Goal: Information Seeking & Learning: Learn about a topic

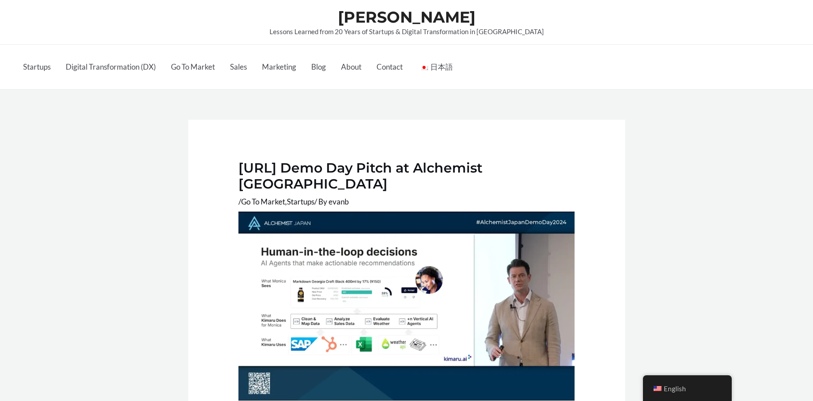
drag, startPoint x: 139, startPoint y: 152, endPoint x: 369, endPoint y: 258, distance: 253.2
click at [345, 65] on link "About" at bounding box center [351, 67] width 36 height 44
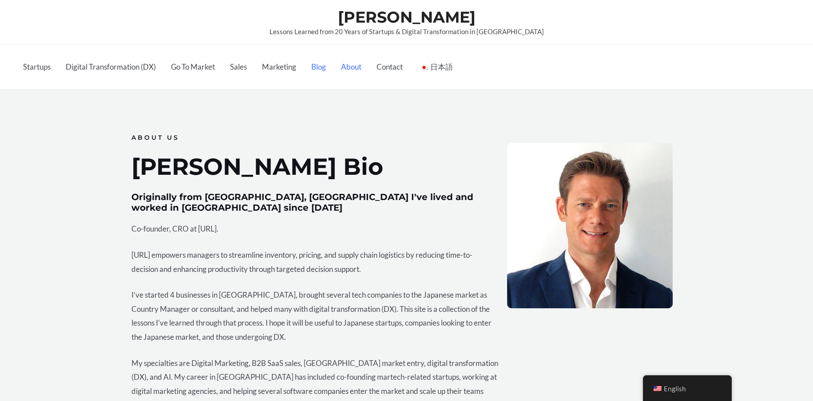
click at [326, 71] on link "Blog" at bounding box center [319, 67] width 30 height 44
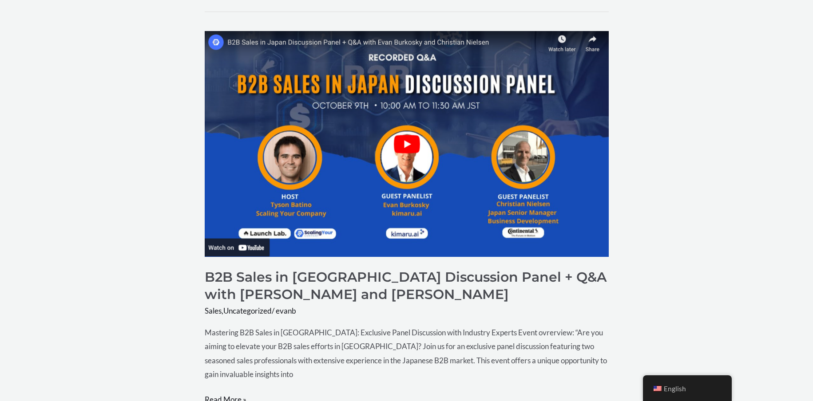
scroll to position [2725, 0]
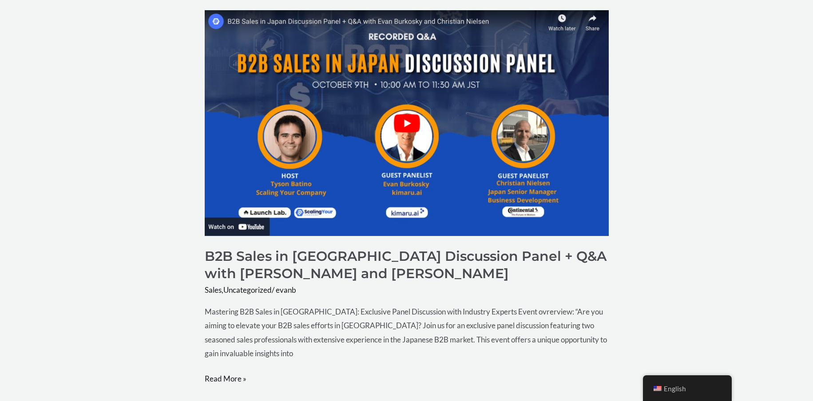
click at [262, 159] on img "Read: B2B Sales in Japan Discussion Panel + Q&A with Evan Burkosky and Christia…" at bounding box center [407, 123] width 404 height 226
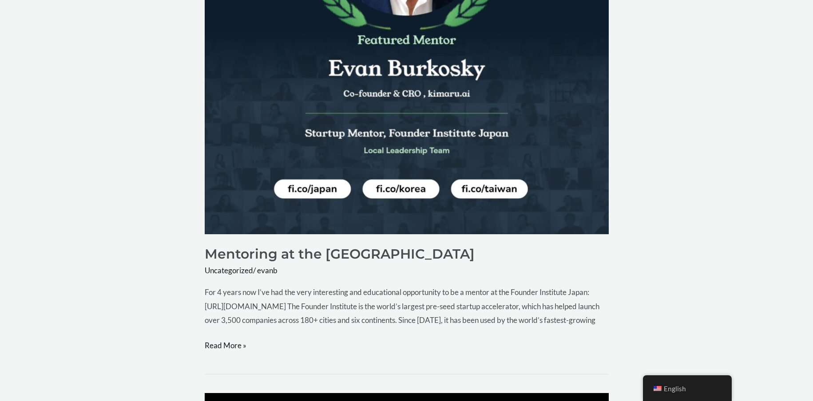
scroll to position [1720, 0]
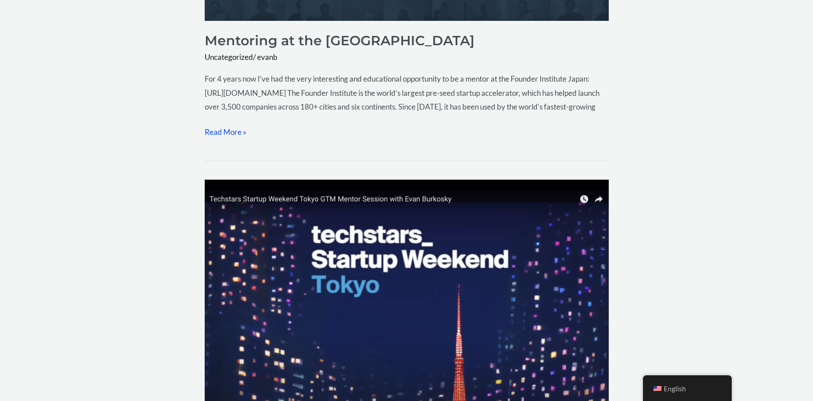
click at [221, 139] on link "Mentoring at the Founder Institute Japan Read More »" at bounding box center [226, 132] width 42 height 14
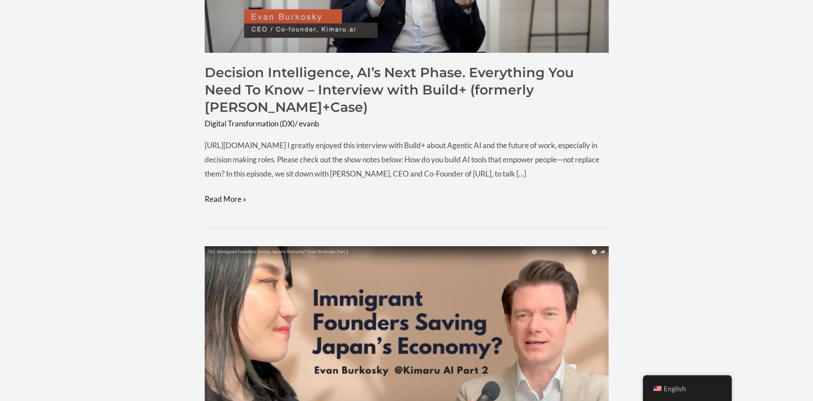
scroll to position [304, 0]
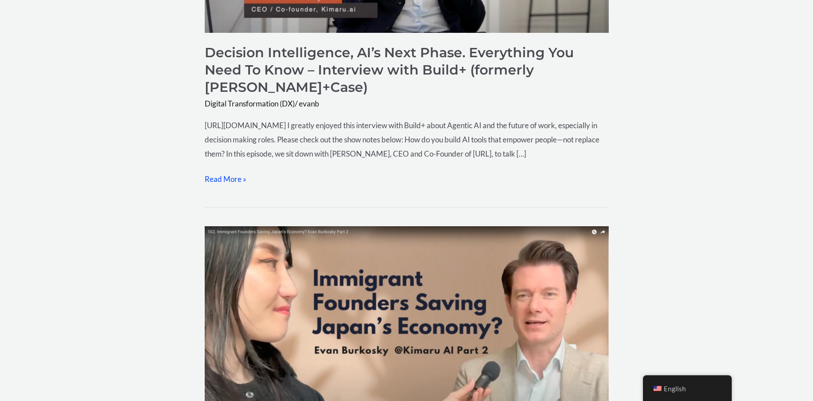
click at [239, 186] on link "Decision Intelligence, AI’s Next Phase. Everything You Need To Know – Interview…" at bounding box center [226, 179] width 42 height 14
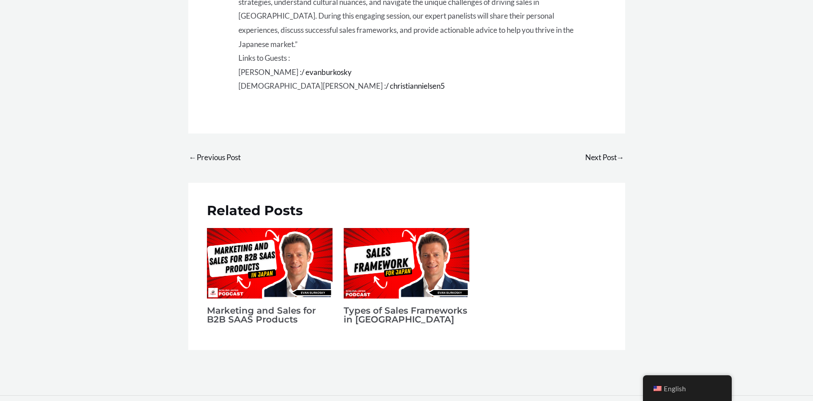
scroll to position [727, 0]
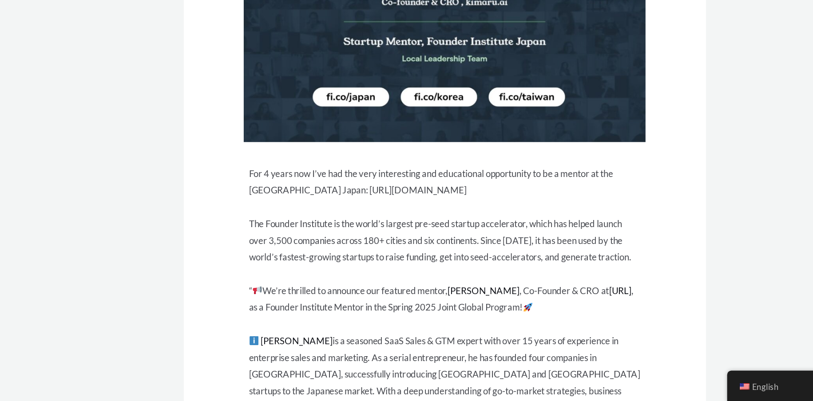
scroll to position [404, 0]
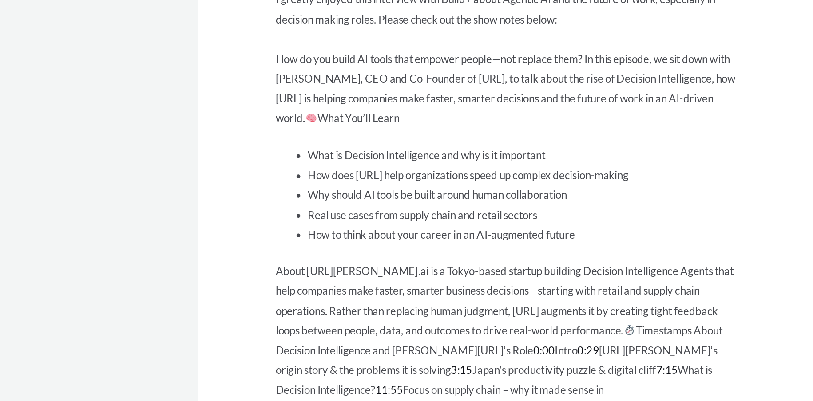
scroll to position [341, 0]
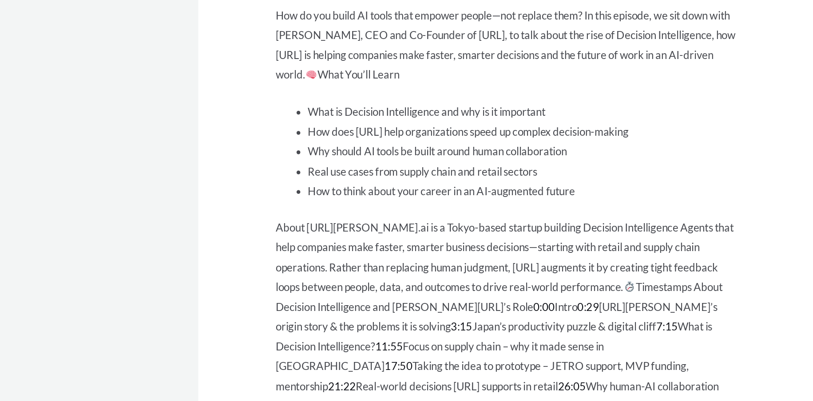
click at [174, 232] on div "Decision Intelligence, AI’s Next Phase. Everything You Need To Know – Interview…" at bounding box center [406, 313] width 813 height 1128
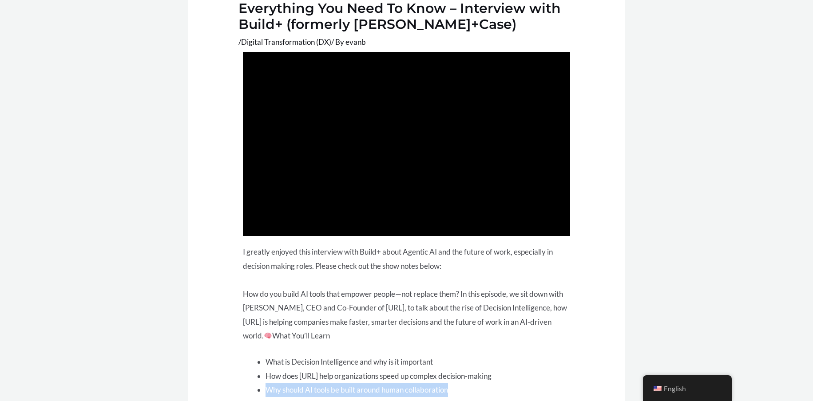
scroll to position [485, 0]
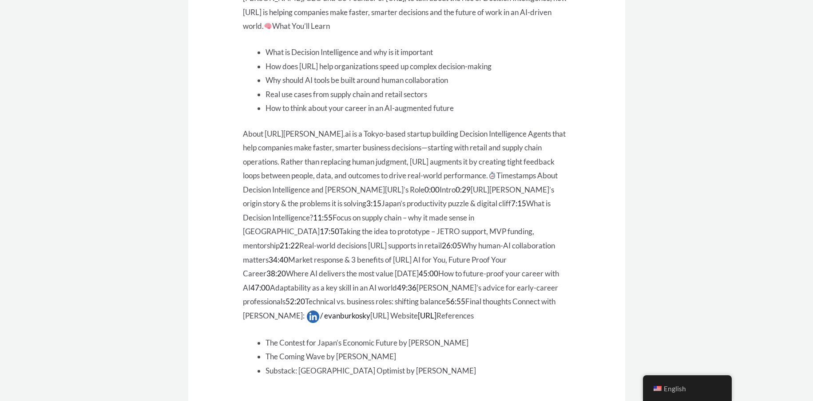
click at [190, 162] on article "Decision Intelligence, AI’s Next Phase. Everything You Need To Know – Interview…" at bounding box center [406, 34] width 437 height 800
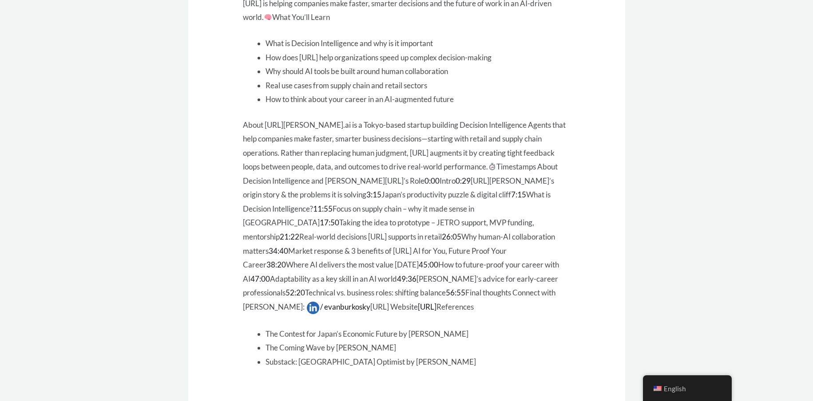
scroll to position [501, 0]
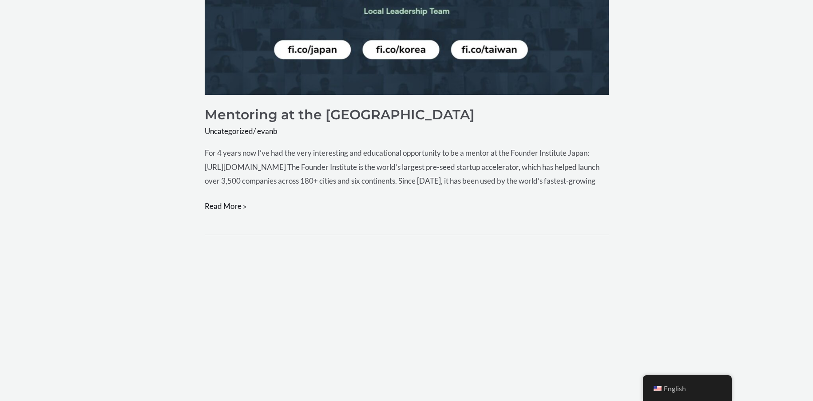
scroll to position [1657, 0]
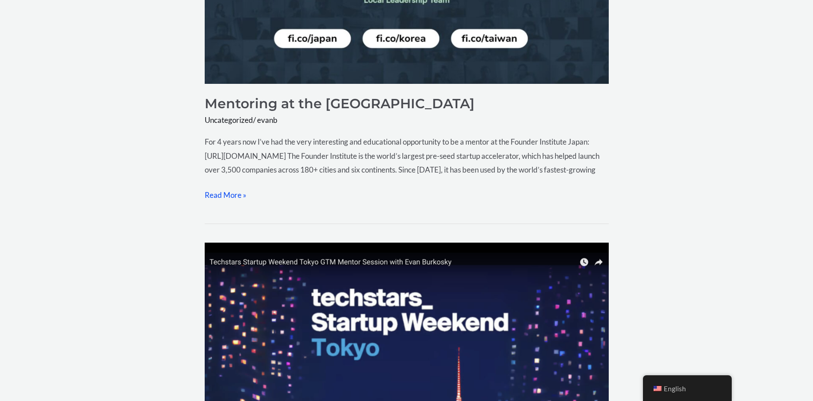
click at [223, 202] on link "Mentoring at the Founder Institute Japan Read More »" at bounding box center [226, 195] width 42 height 14
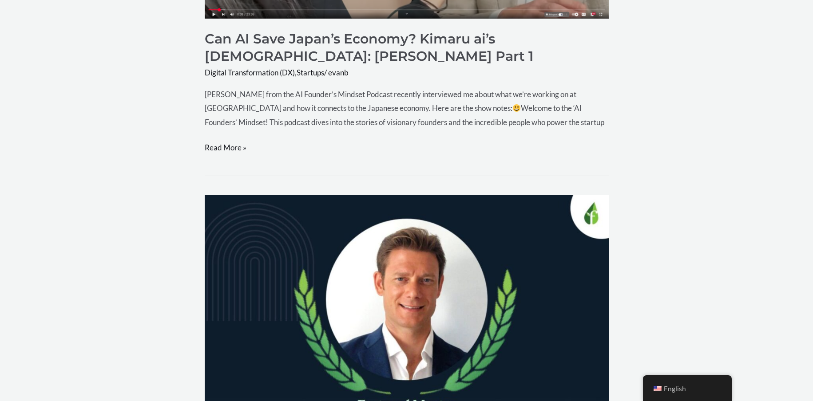
scroll to position [1140, 0]
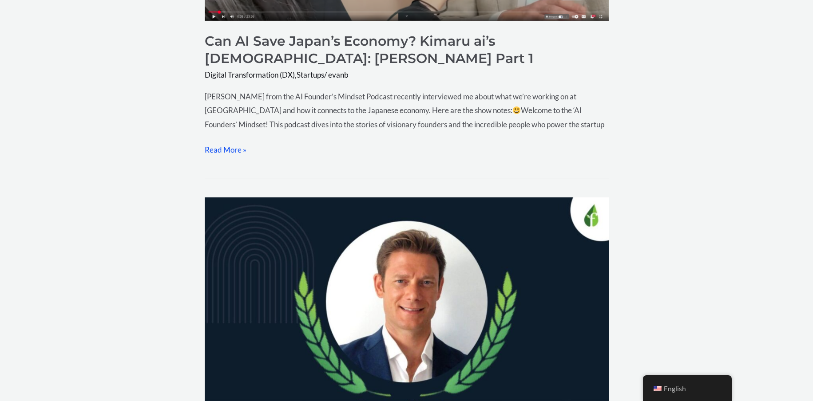
click at [230, 157] on link "Can AI Save Japan’s Economy? Kimaru ai’s Bold Mission: Evan Burkosky Part 1 Rea…" at bounding box center [226, 150] width 42 height 14
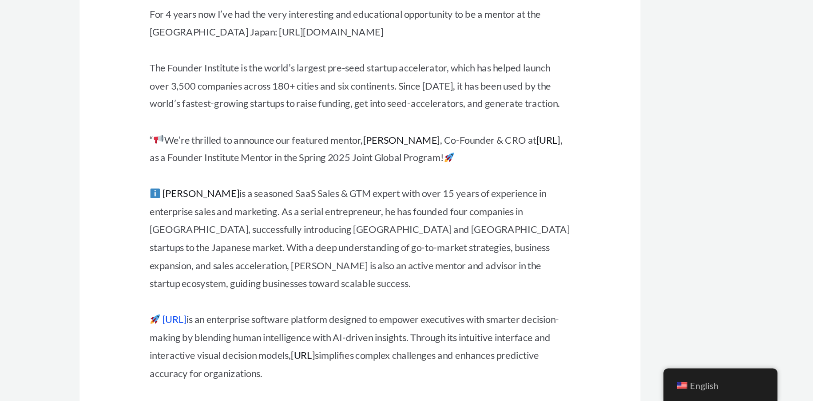
scroll to position [468, 0]
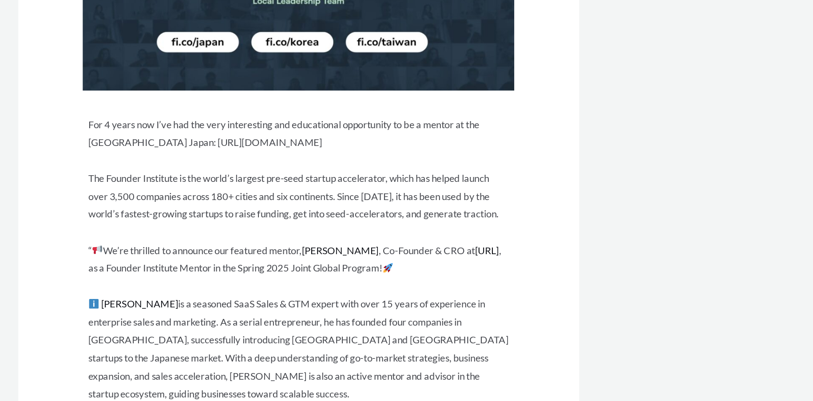
scroll to position [404, 0]
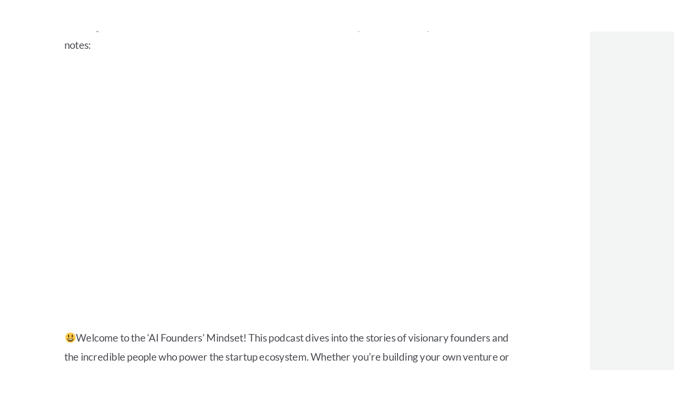
scroll to position [334, 0]
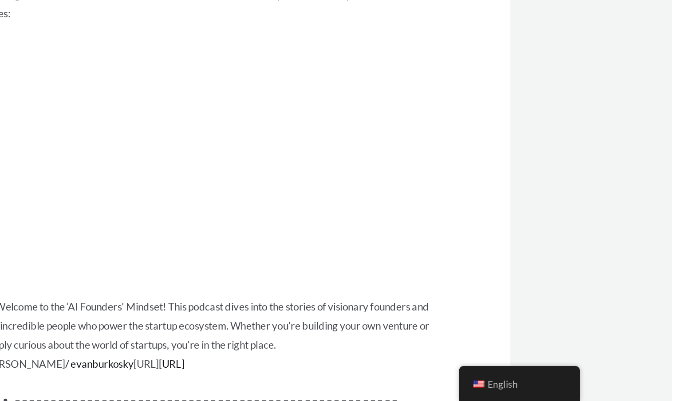
click at [584, 233] on div "Can AI Save Japan’s Economy? Kimaru ai’s [DEMOGRAPHIC_DATA]: [PERSON_NAME] Part…" at bounding box center [337, 364] width 674 height 1219
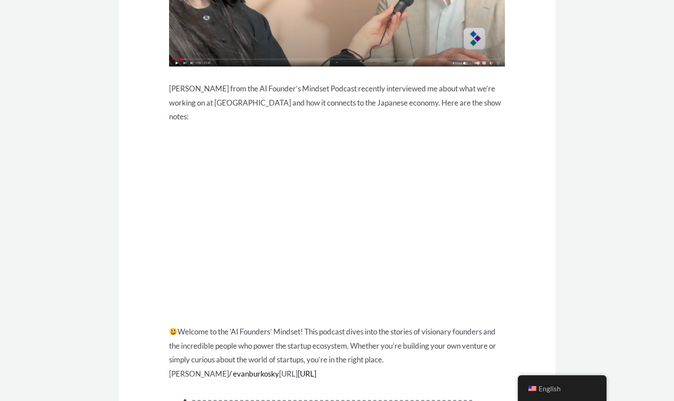
scroll to position [323, 0]
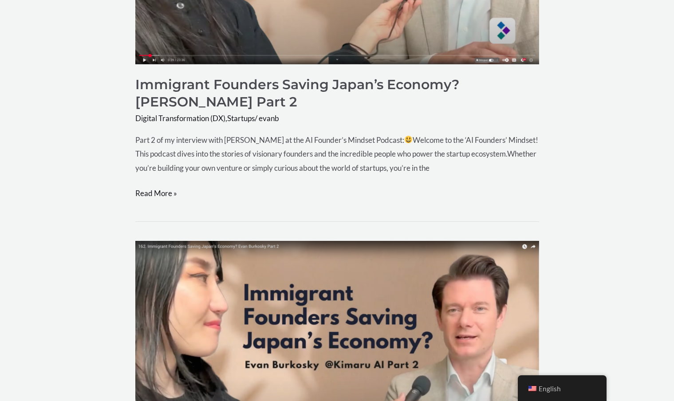
scroll to position [646, 0]
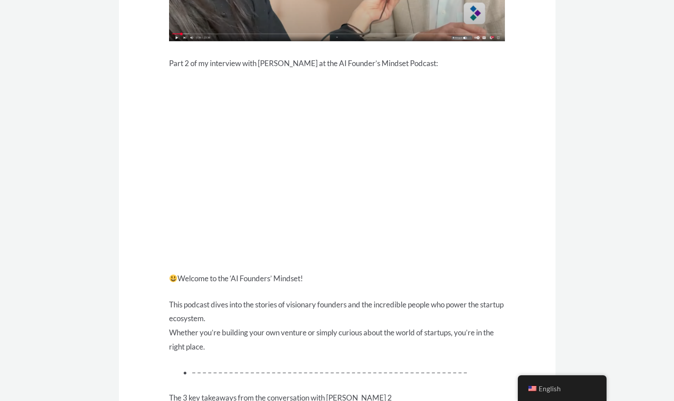
scroll to position [251, 0]
